Goal: Transaction & Acquisition: Obtain resource

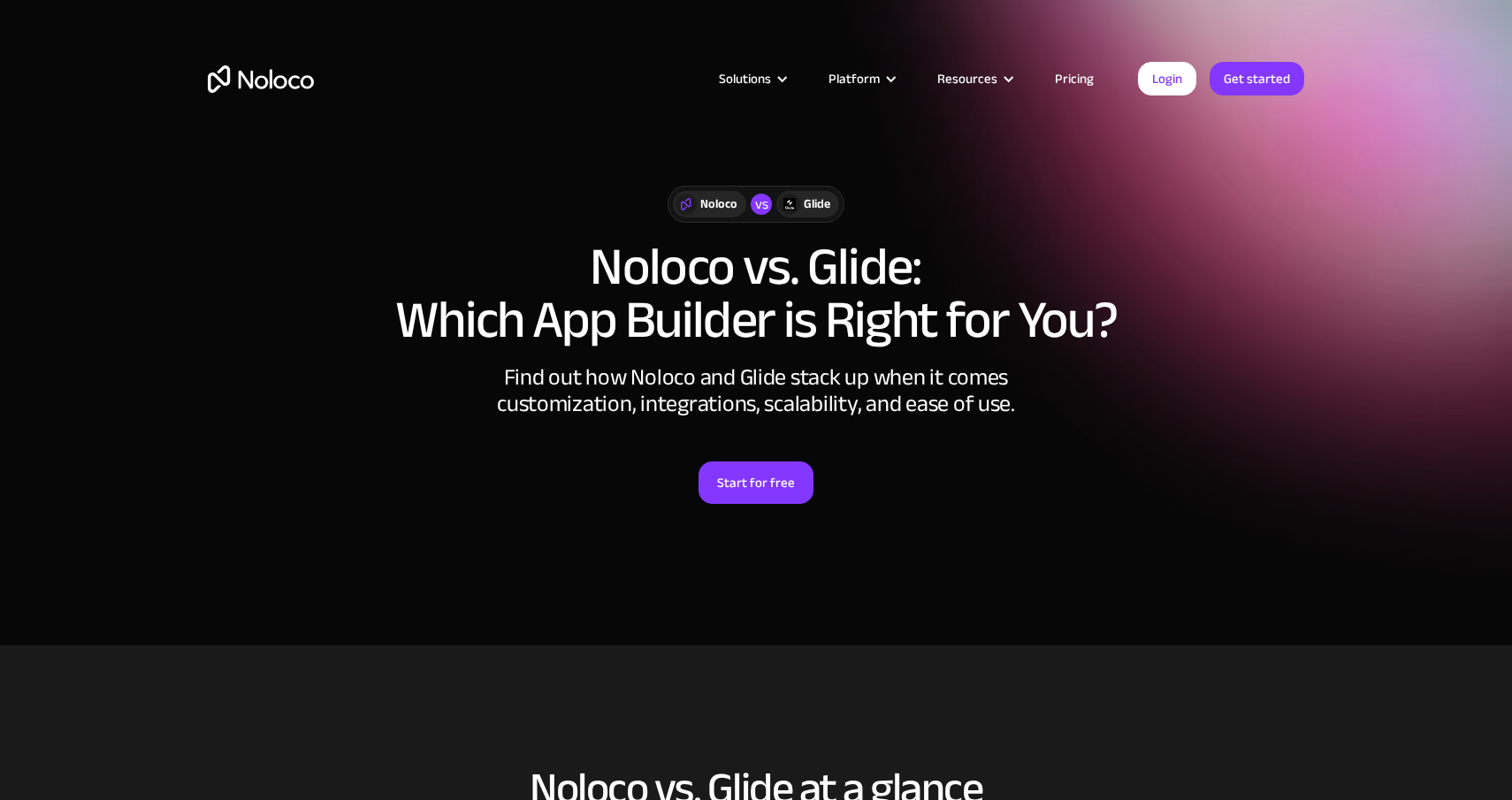
click at [1088, 80] on link "Pricing" at bounding box center [1074, 78] width 83 height 23
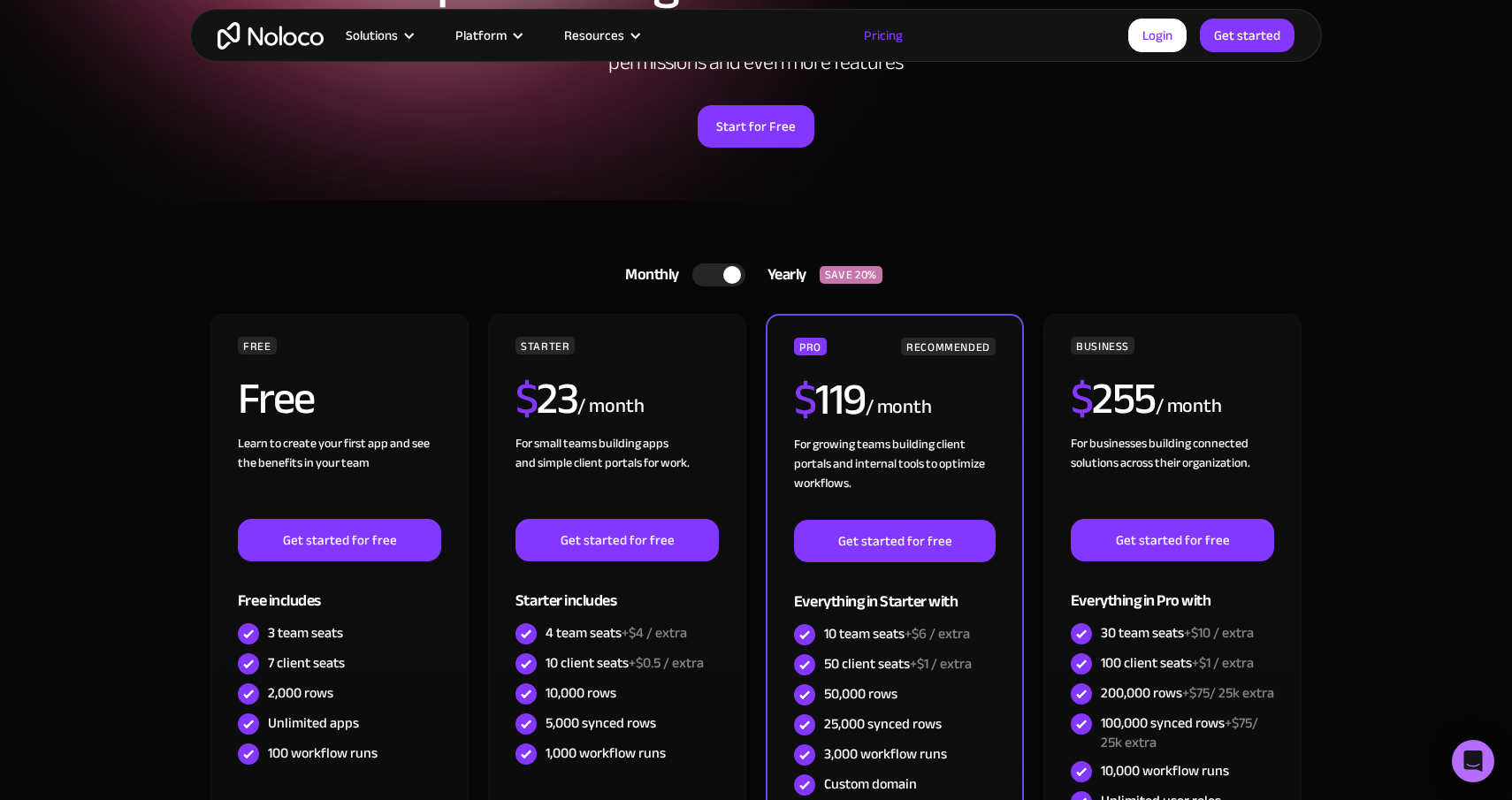
scroll to position [234, 0]
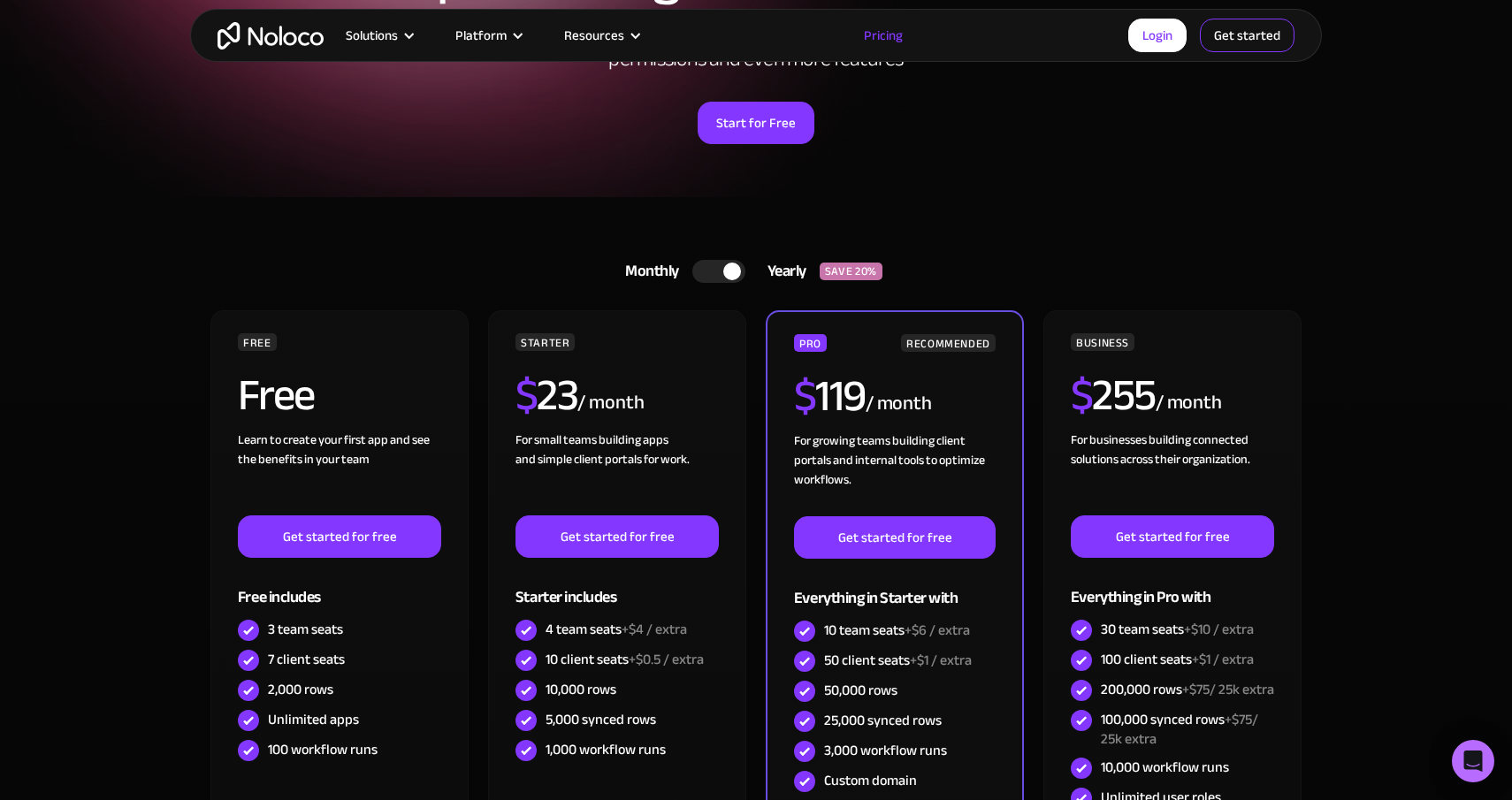
click at [1260, 24] on link "Get started" at bounding box center [1247, 36] width 95 height 34
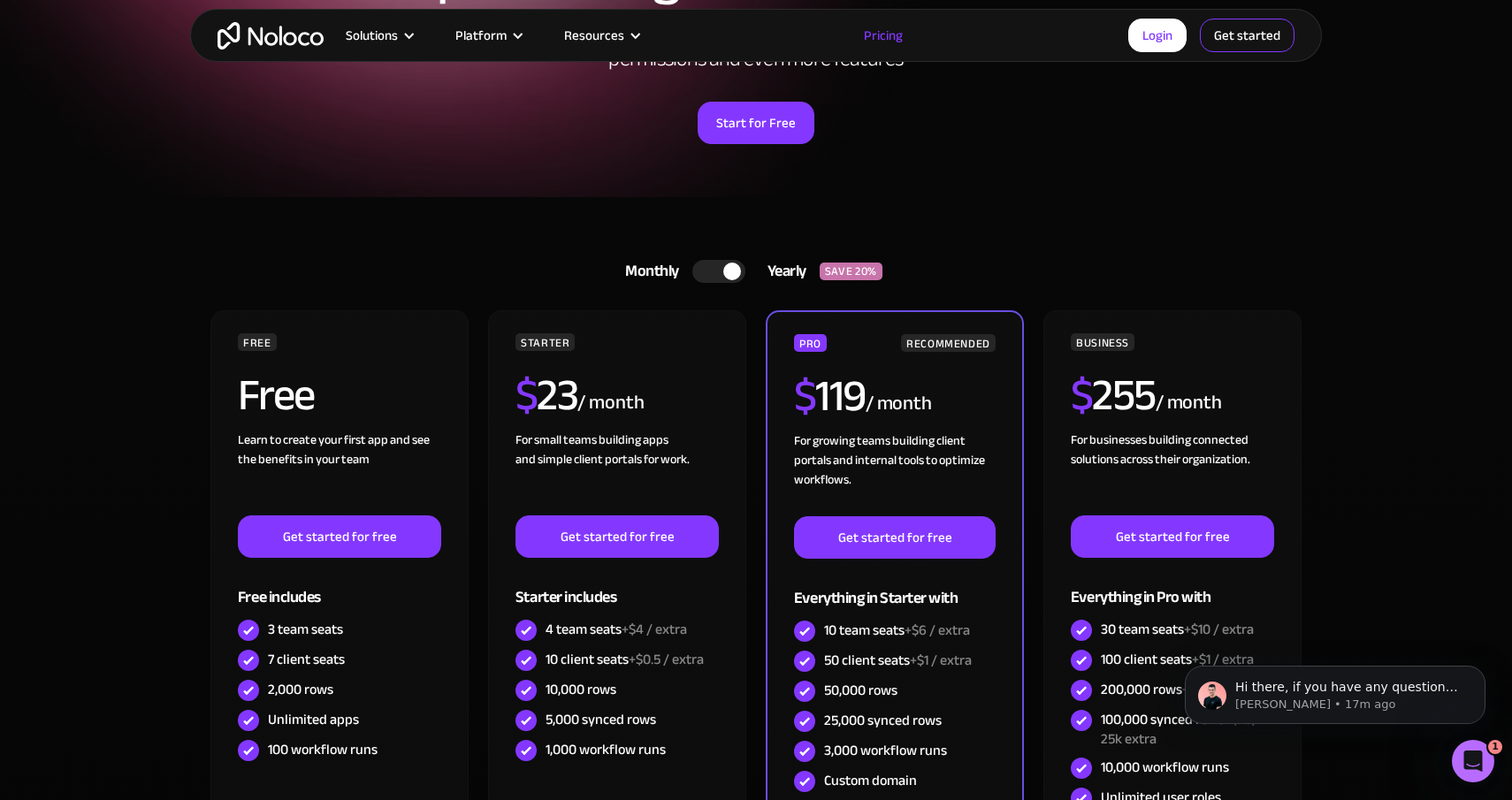
scroll to position [0, 0]
click at [313, 37] on img "home" at bounding box center [270, 35] width 106 height 27
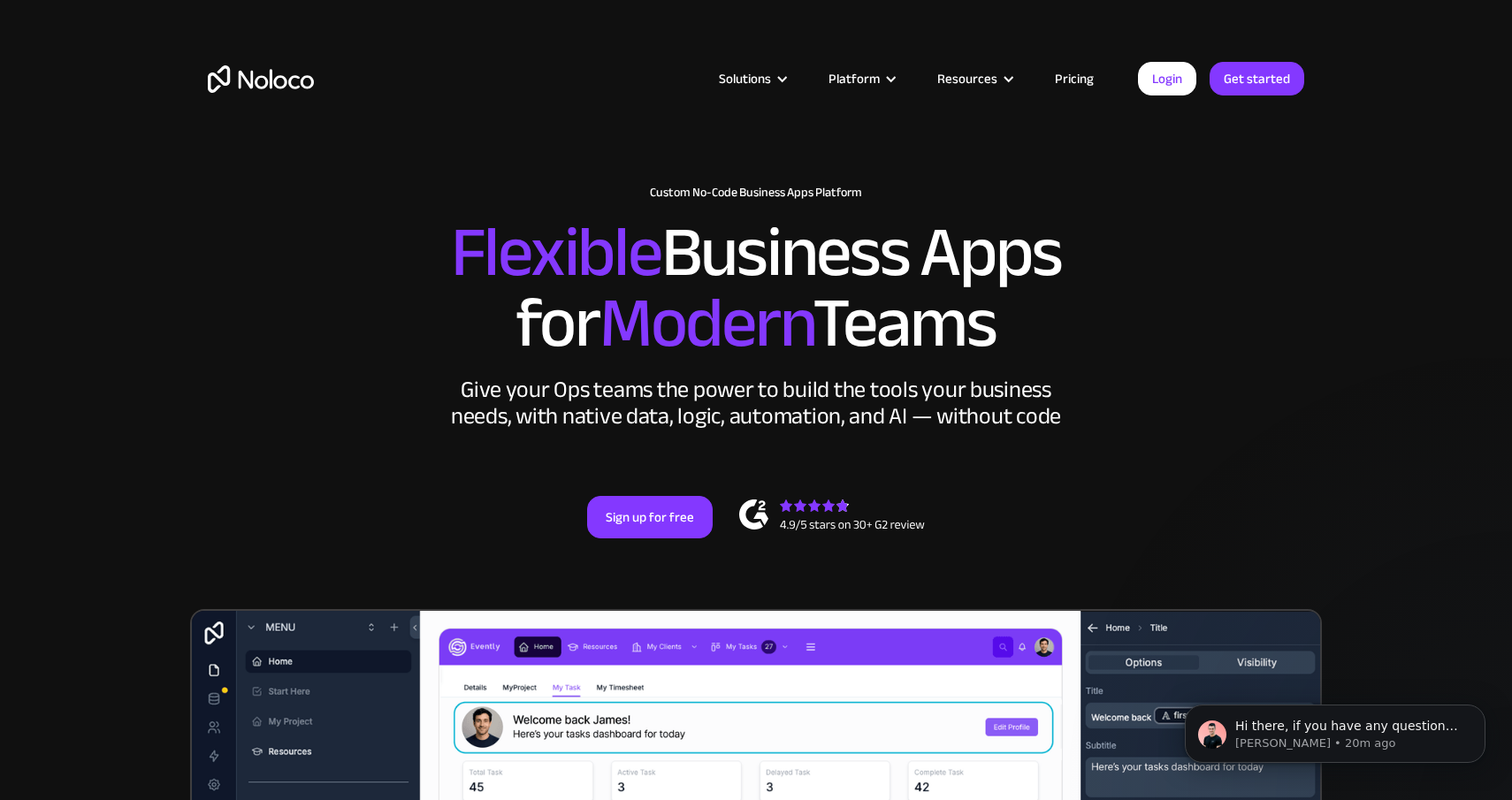
click at [1097, 84] on link "Pricing" at bounding box center [1074, 78] width 83 height 23
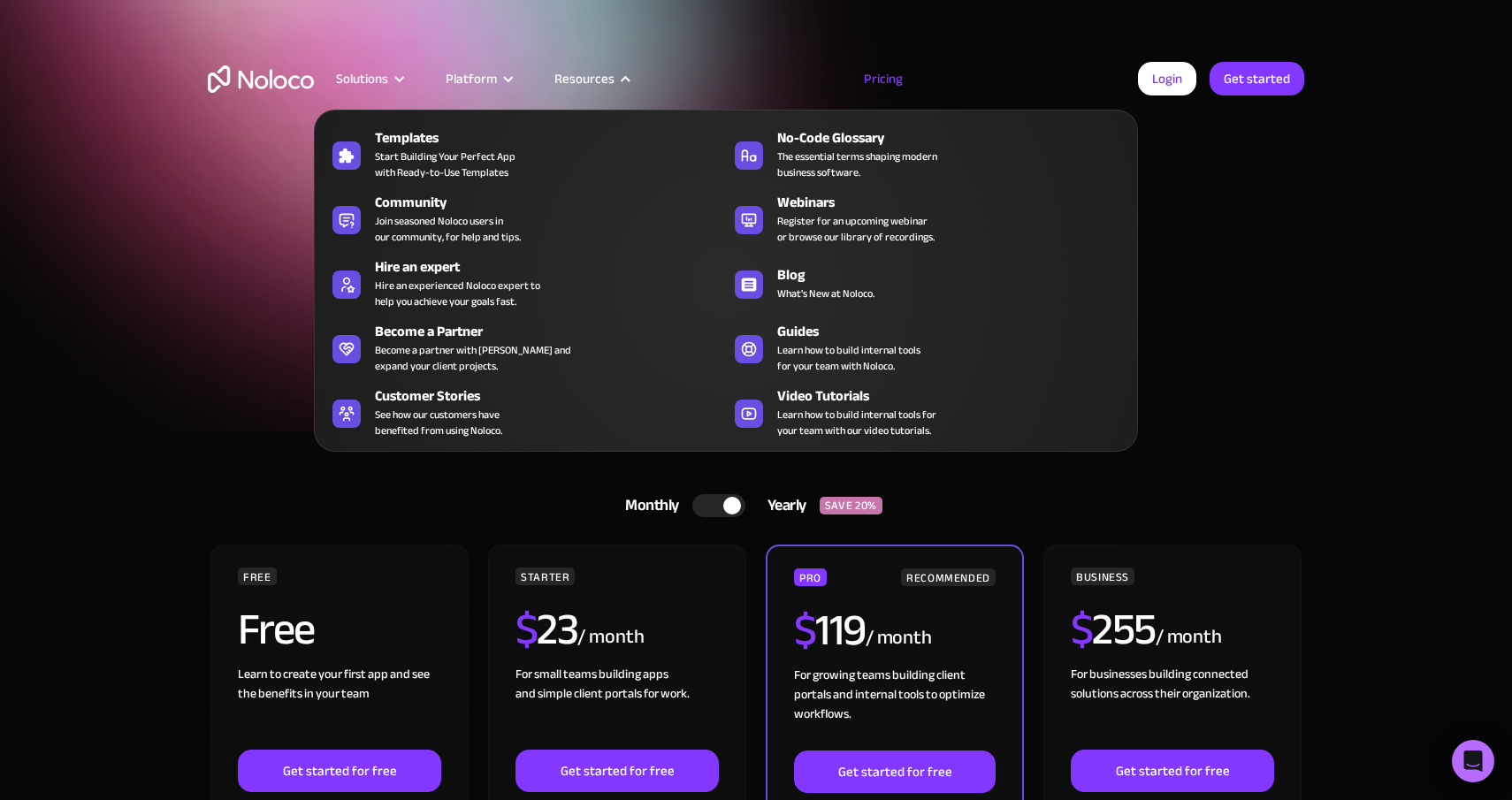
click at [605, 82] on div "Resources" at bounding box center [584, 78] width 60 height 23
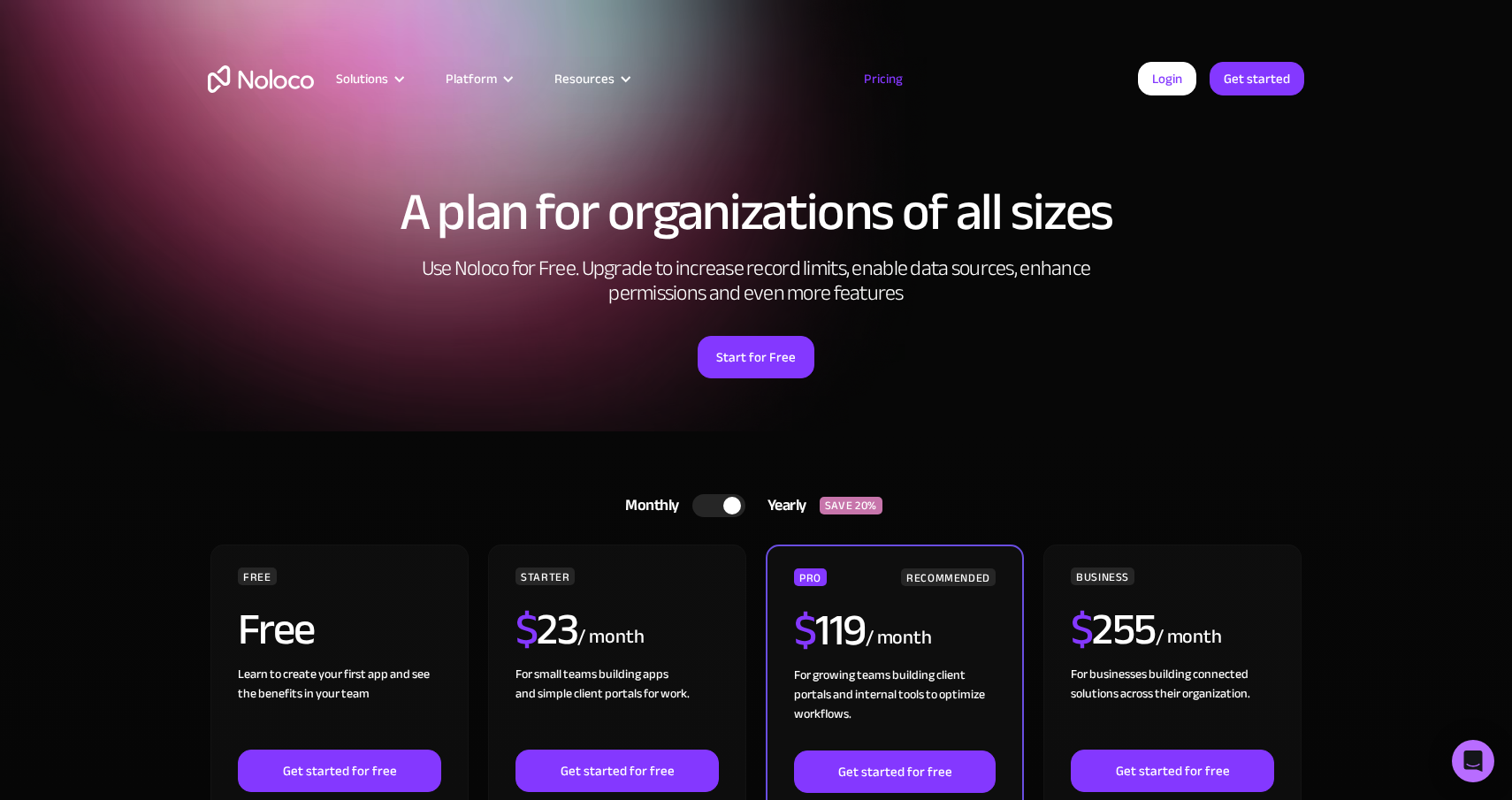
click at [605, 82] on div "Resources" at bounding box center [584, 78] width 60 height 23
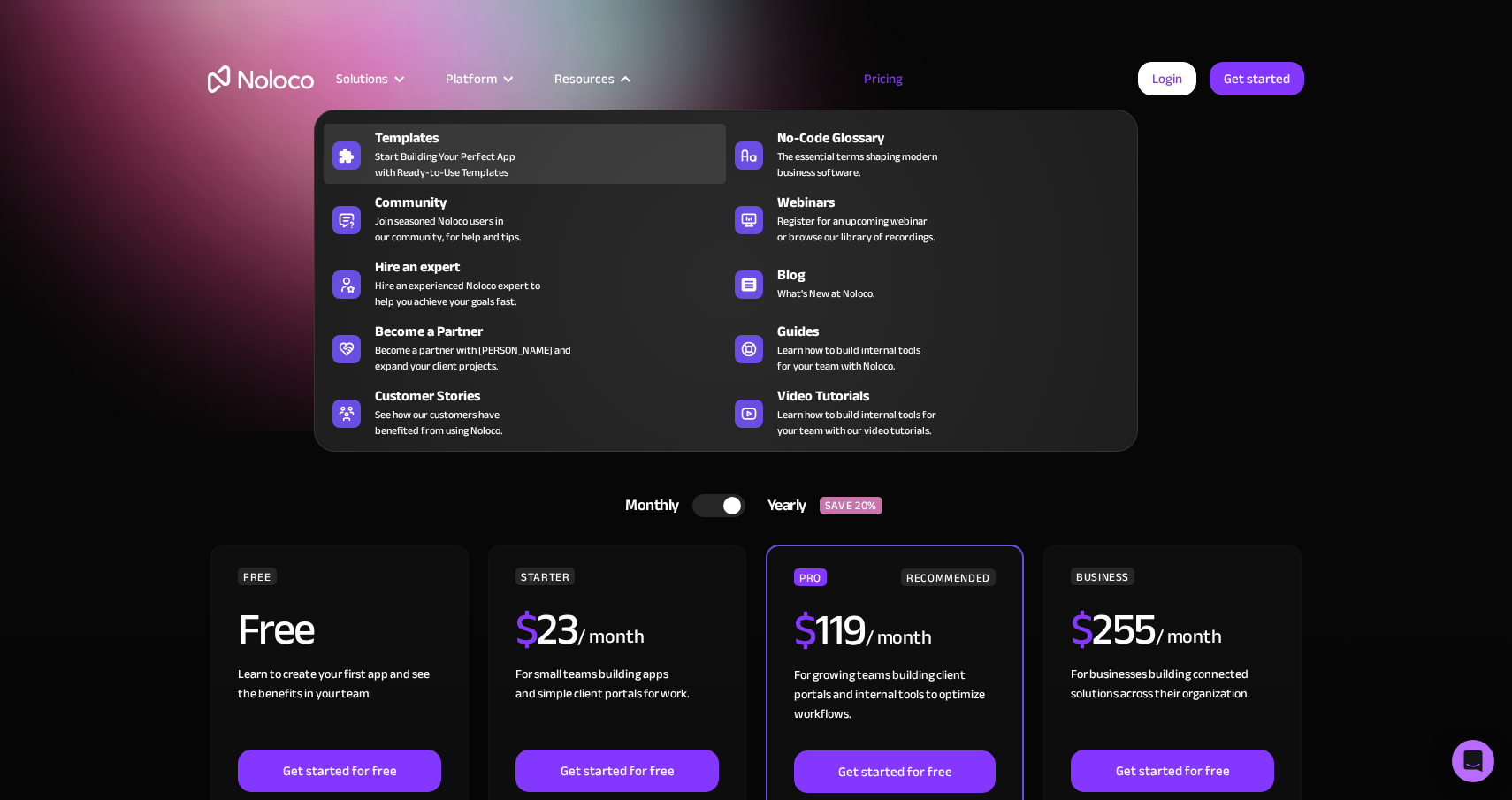
click at [412, 165] on span "Start Building Your Perfect App with Ready-to-Use Templates" at bounding box center [445, 165] width 141 height 32
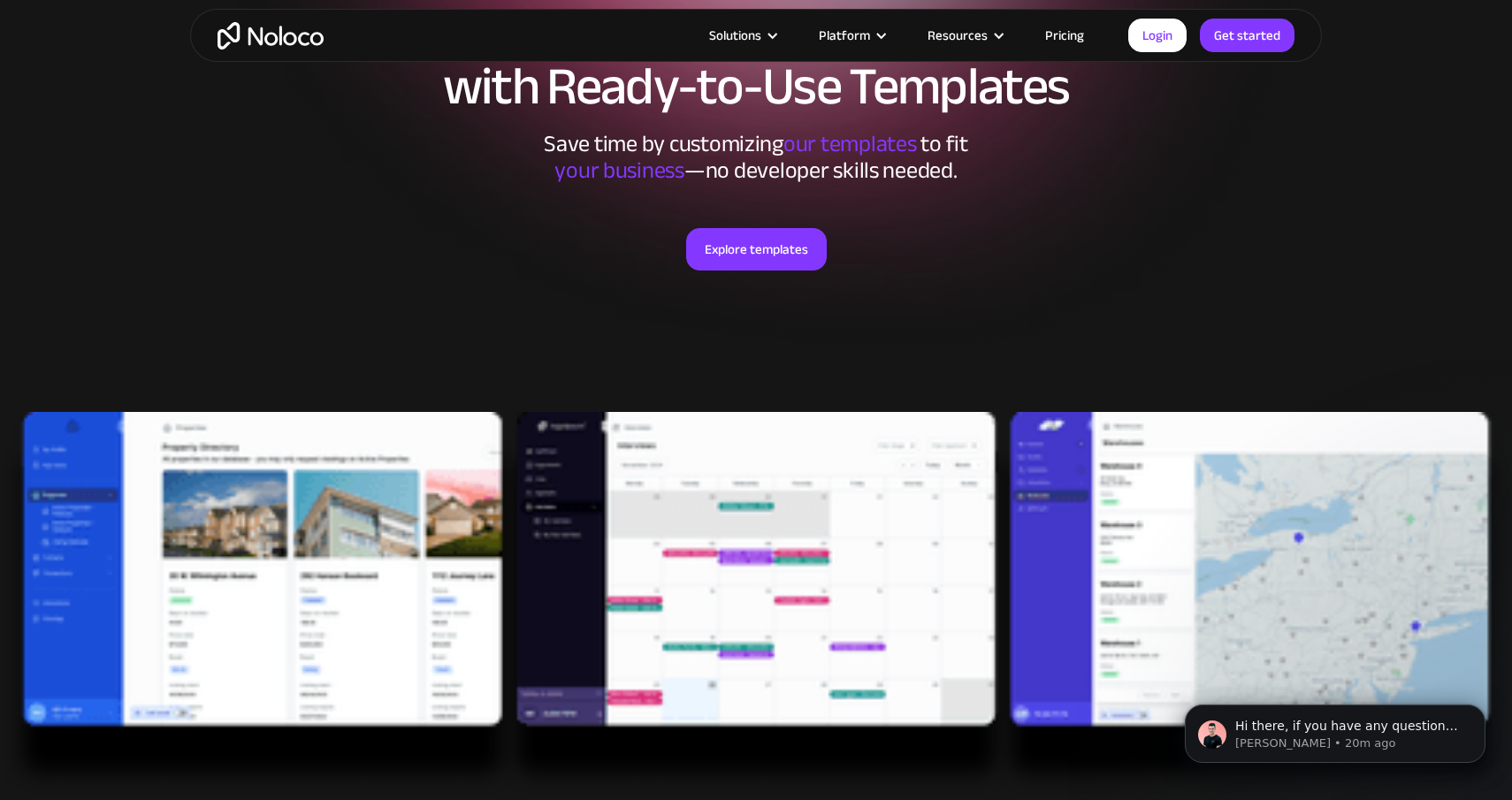
scroll to position [542, 0]
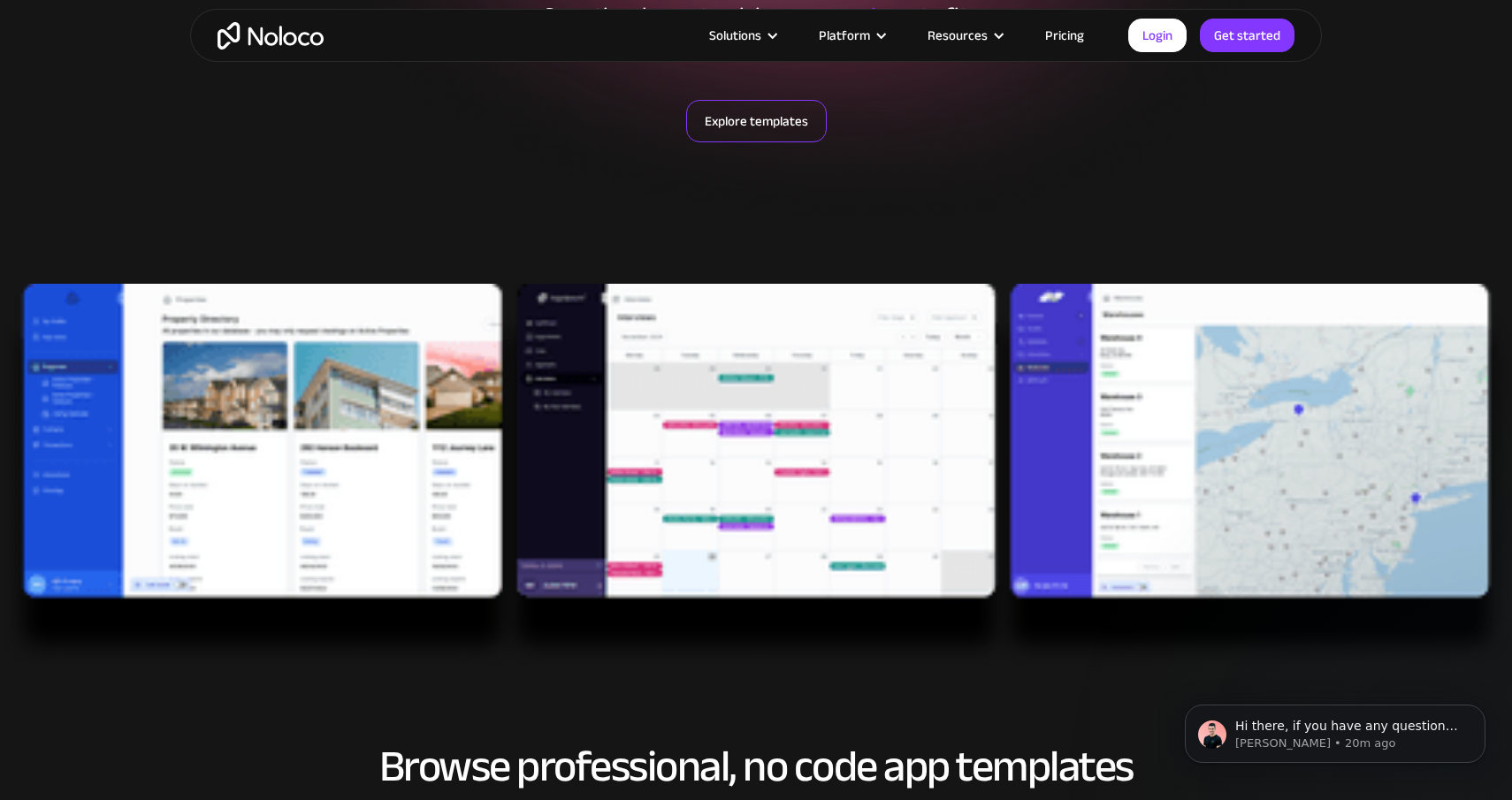
click at [771, 111] on link "Explore templates" at bounding box center [756, 121] width 141 height 43
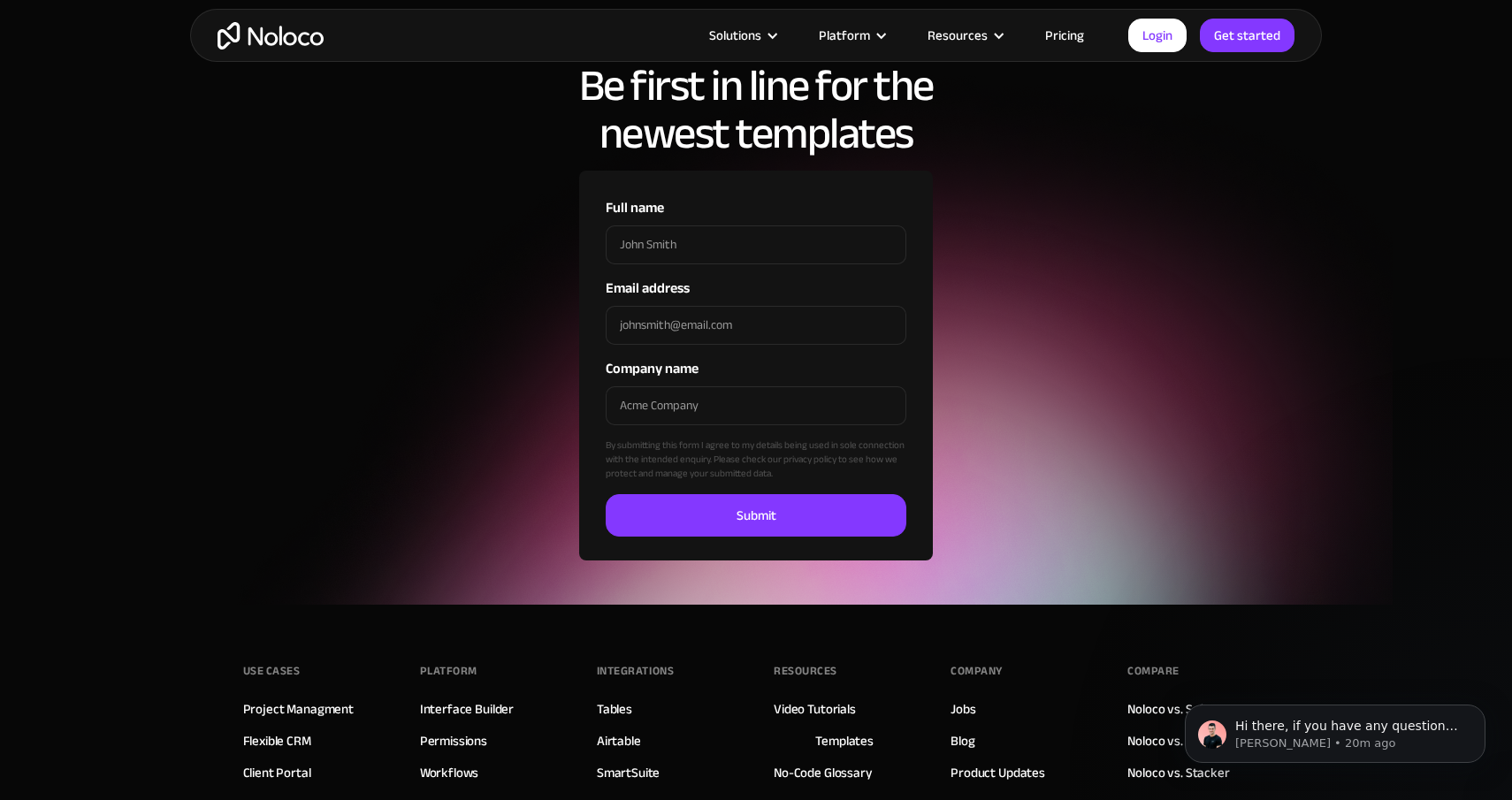
scroll to position [6168, 0]
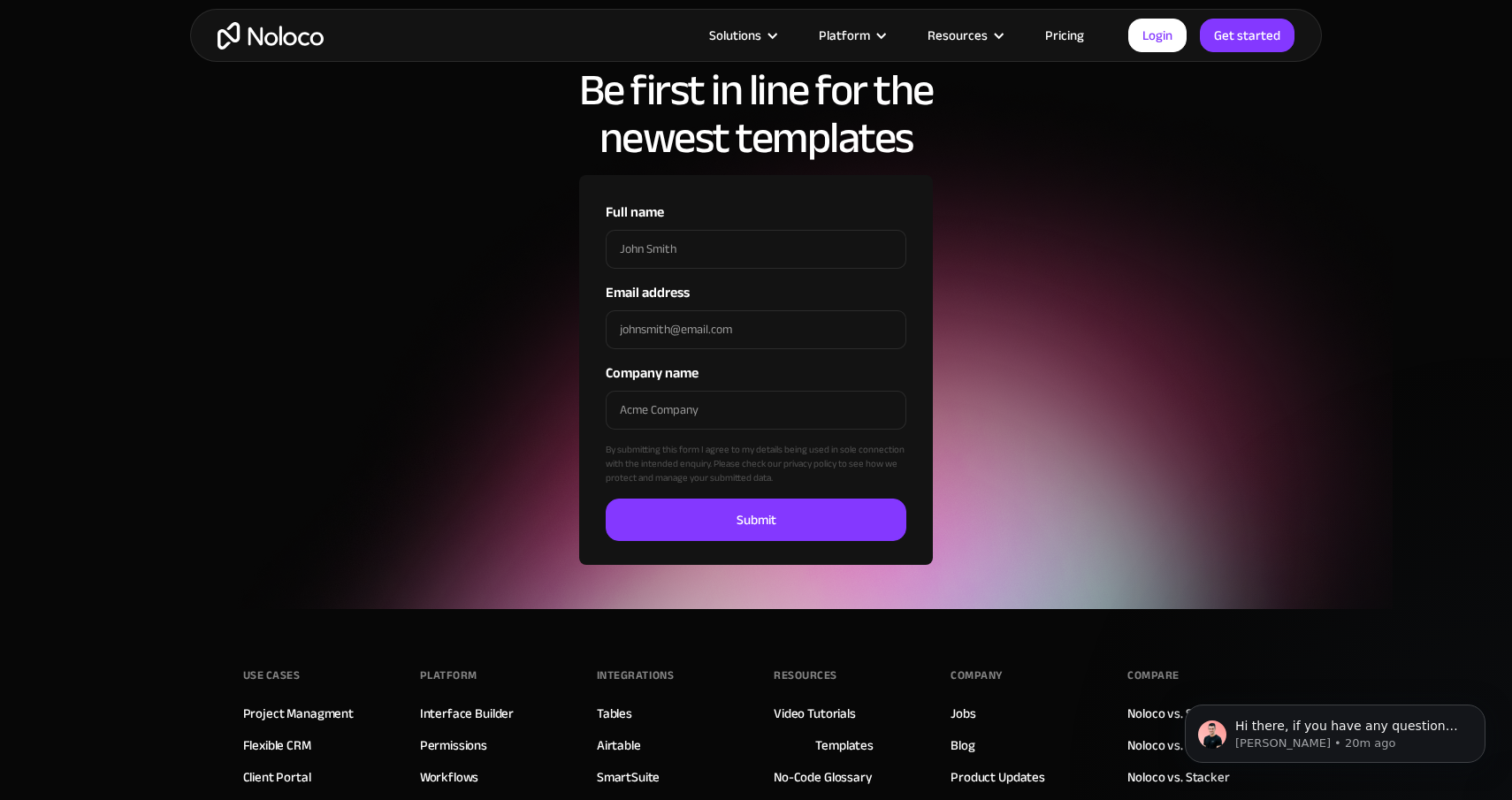
click at [711, 448] on div "By submitting this form I agree to my details being used in sole connection wit…" at bounding box center [756, 445] width 300 height 108
click at [702, 289] on label "Email address" at bounding box center [756, 292] width 300 height 21
click at [702, 310] on input "Email address" at bounding box center [756, 329] width 300 height 39
click at [682, 253] on input "Full name" at bounding box center [756, 248] width 300 height 39
type input "Raphael"
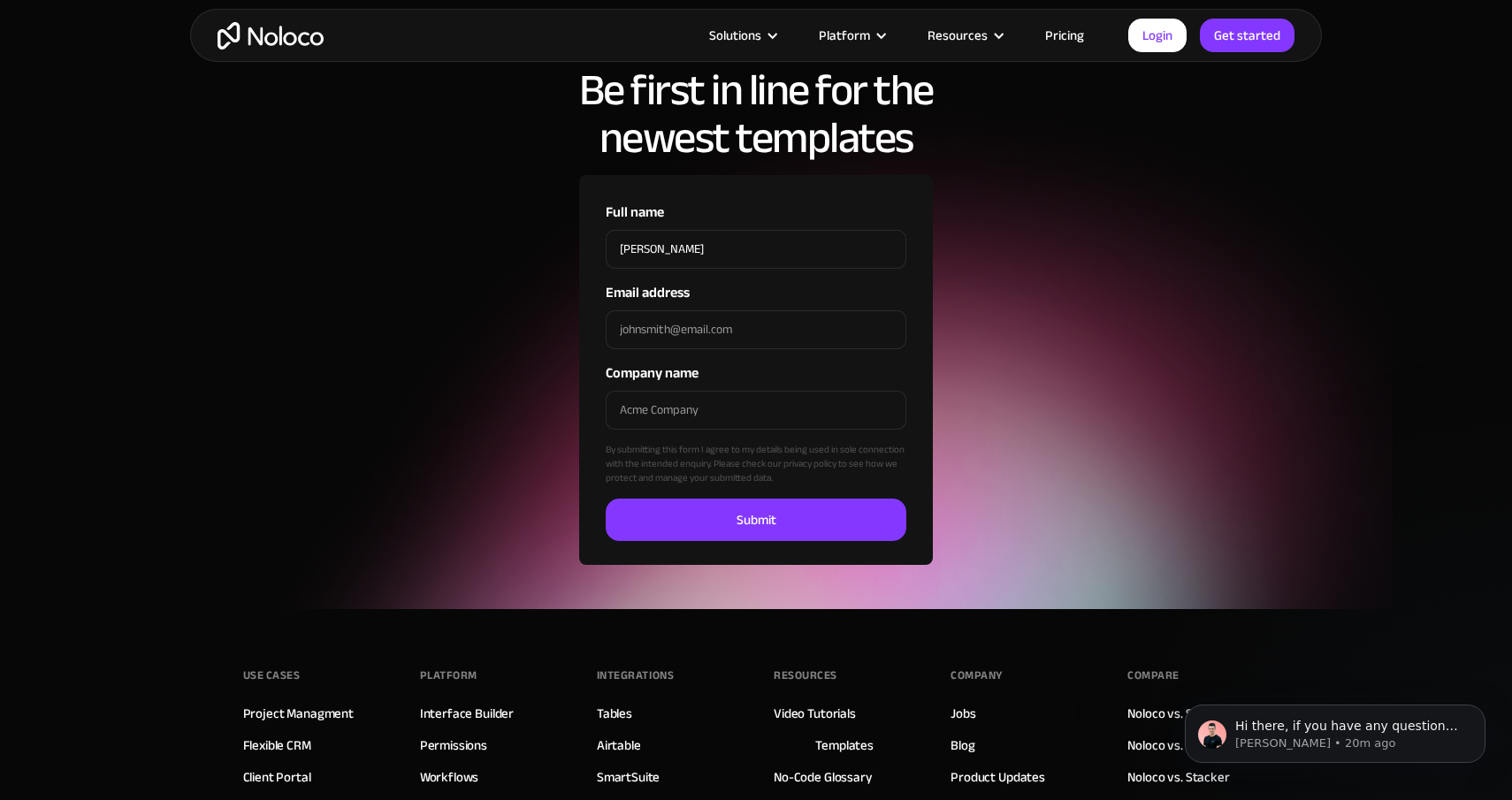
click at [761, 328] on input "Email address" at bounding box center [756, 329] width 300 height 39
click at [785, 320] on input "Email address" at bounding box center [756, 329] width 300 height 39
type input "lasssalle.raphael@icloud.com"
type input "Trendup"
click at [756, 519] on input "Submit" at bounding box center [756, 520] width 300 height 43
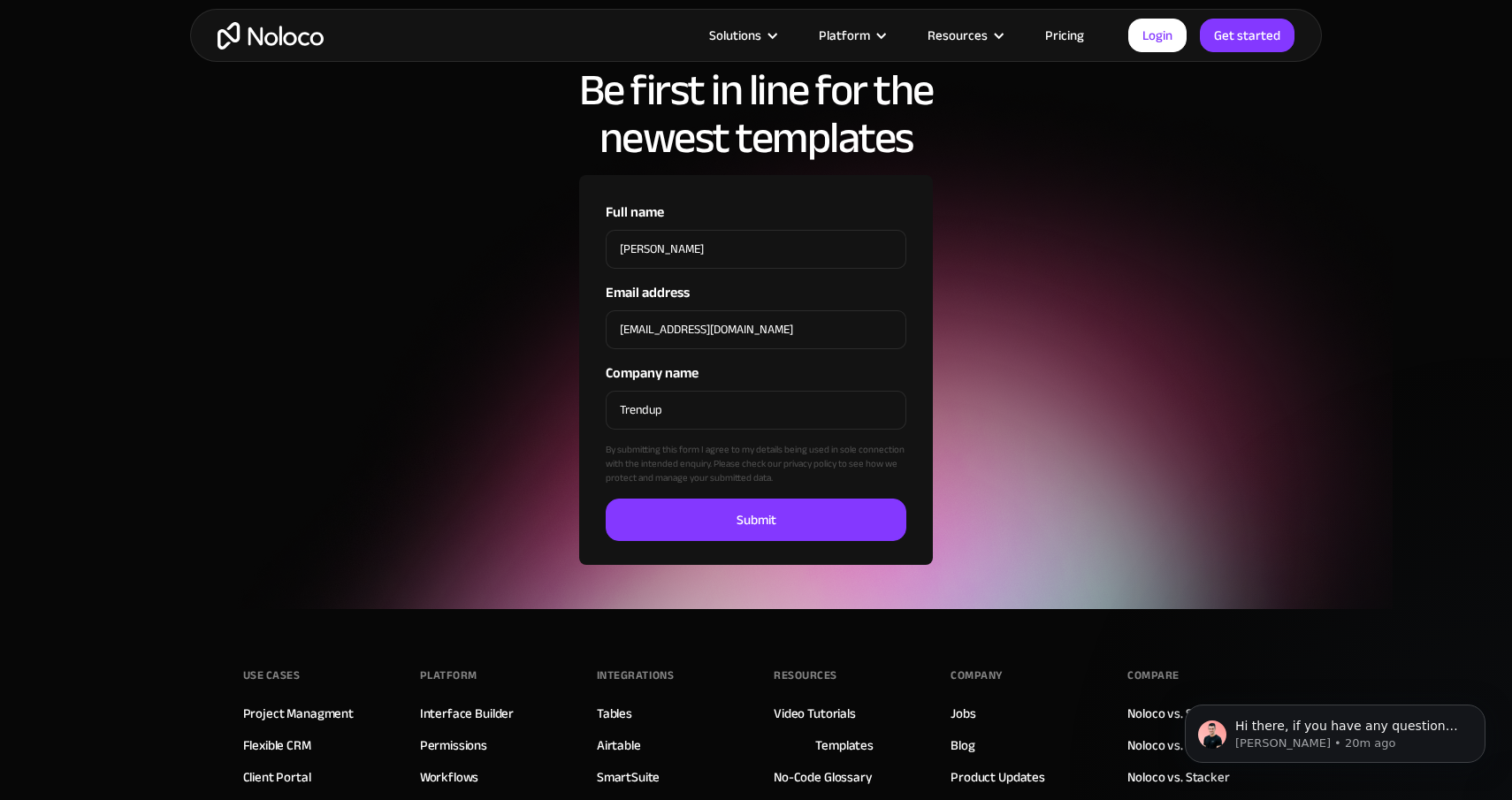
type input "Please wait..."
click at [1257, 39] on link "Get started" at bounding box center [1247, 36] width 95 height 34
